Goal: Communication & Community: Answer question/provide support

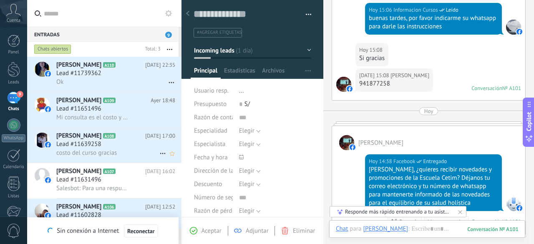
click at [108, 150] on div "costo del curso gracias" at bounding box center [115, 153] width 119 height 9
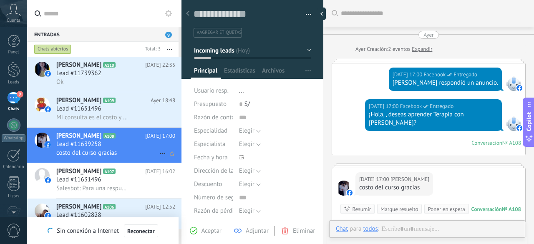
scroll to position [62, 0]
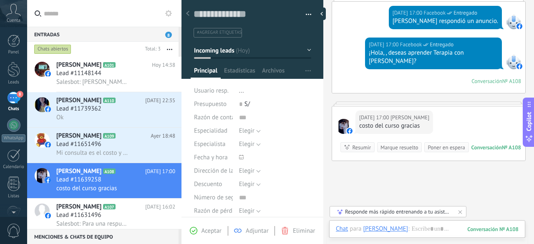
click at [108, 150] on div "Mi consulta es el costo y en tiempo se realizara" at bounding box center [115, 153] width 119 height 9
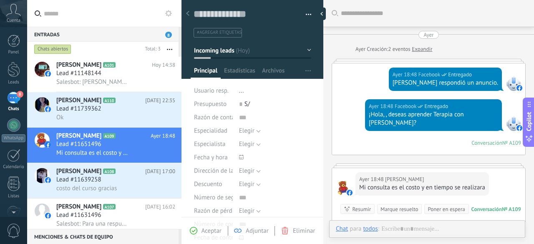
type textarea "**********"
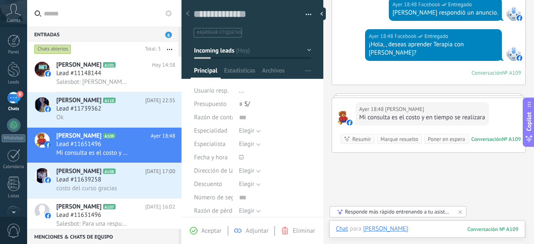
click at [444, 232] on div at bounding box center [427, 237] width 183 height 25
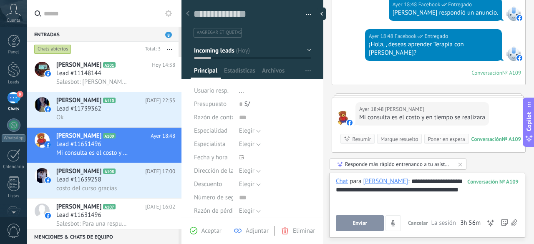
click at [374, 223] on button "Enviar" at bounding box center [360, 223] width 48 height 16
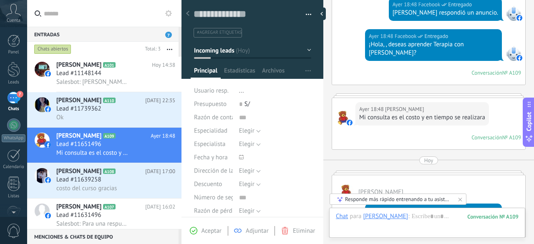
scroll to position [120, 0]
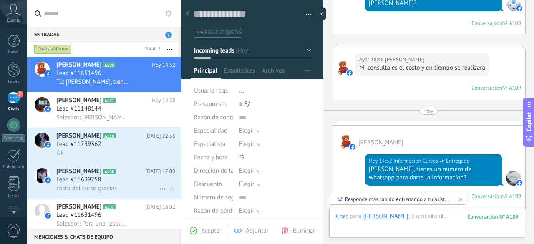
click at [114, 184] on div "Lead #11639258" at bounding box center [115, 180] width 119 height 8
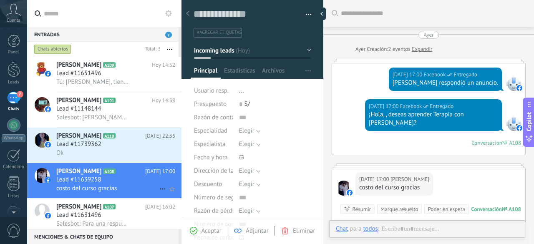
type textarea "**********"
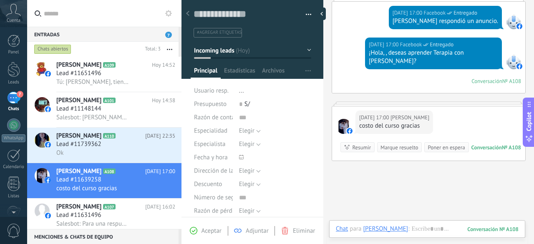
scroll to position [13, 0]
click at [436, 226] on div at bounding box center [427, 237] width 183 height 25
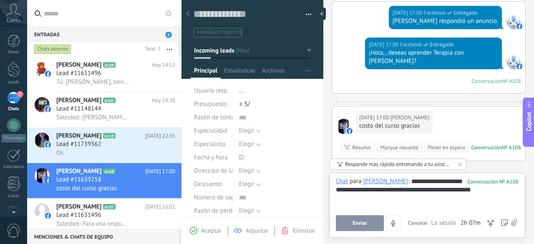
click at [359, 225] on span "Enviar" at bounding box center [360, 223] width 15 height 6
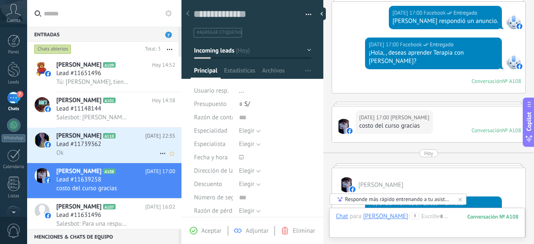
scroll to position [96, 0]
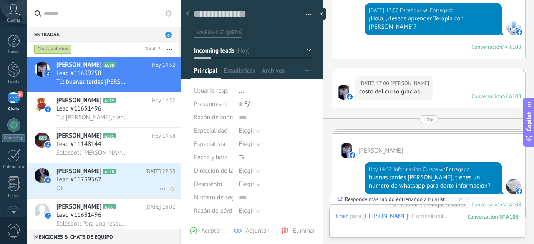
click at [95, 187] on div "Ok" at bounding box center [115, 188] width 119 height 9
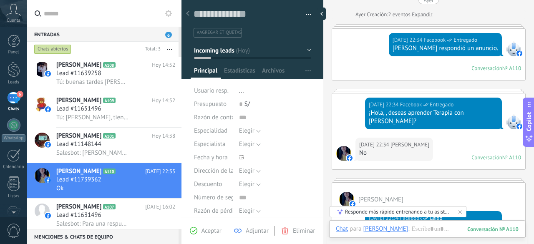
scroll to position [37, 0]
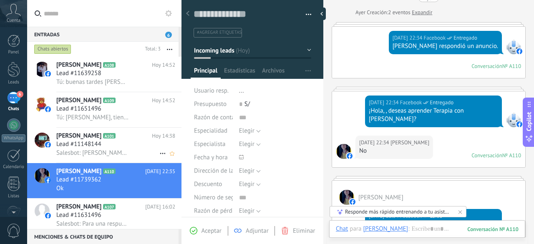
click at [108, 153] on span "Salesbot: [PERSON_NAME], ¿quieres recibir novedades y promociones de la Escuela…" at bounding box center [92, 153] width 73 height 8
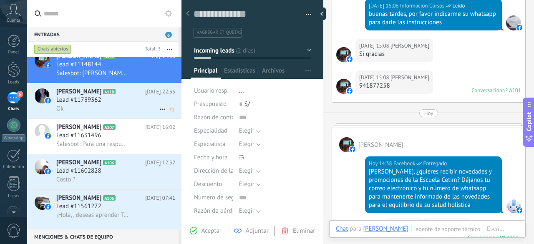
scroll to position [74, 0]
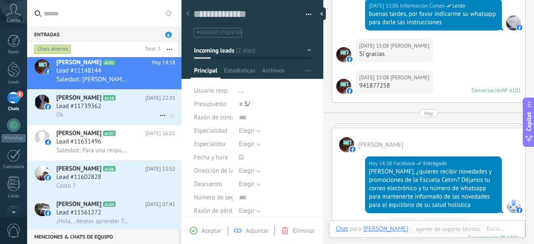
click at [84, 110] on span "Lead #11739362" at bounding box center [78, 106] width 45 height 8
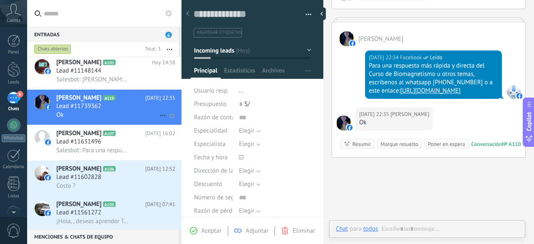
scroll to position [13, 0]
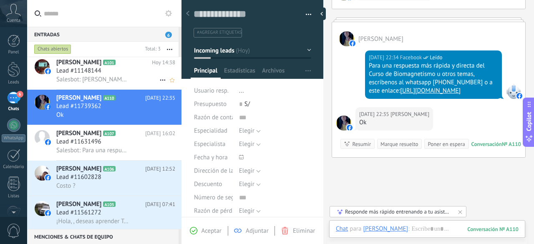
click at [104, 79] on span "Salesbot: [PERSON_NAME], ¿quieres recibir novedades y promociones de la Escuela…" at bounding box center [92, 80] width 73 height 8
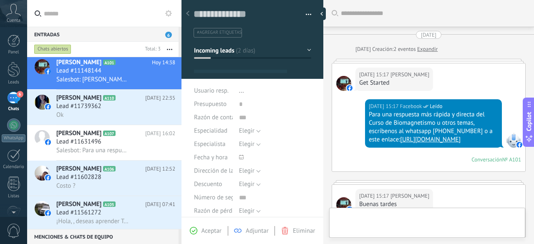
type textarea "**********"
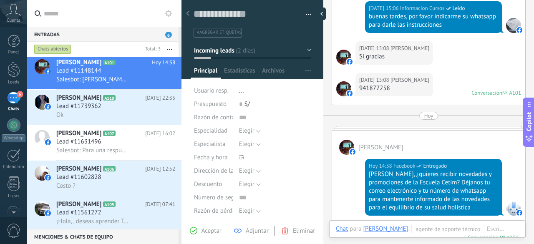
scroll to position [305, 0]
